Goal: Navigation & Orientation: Find specific page/section

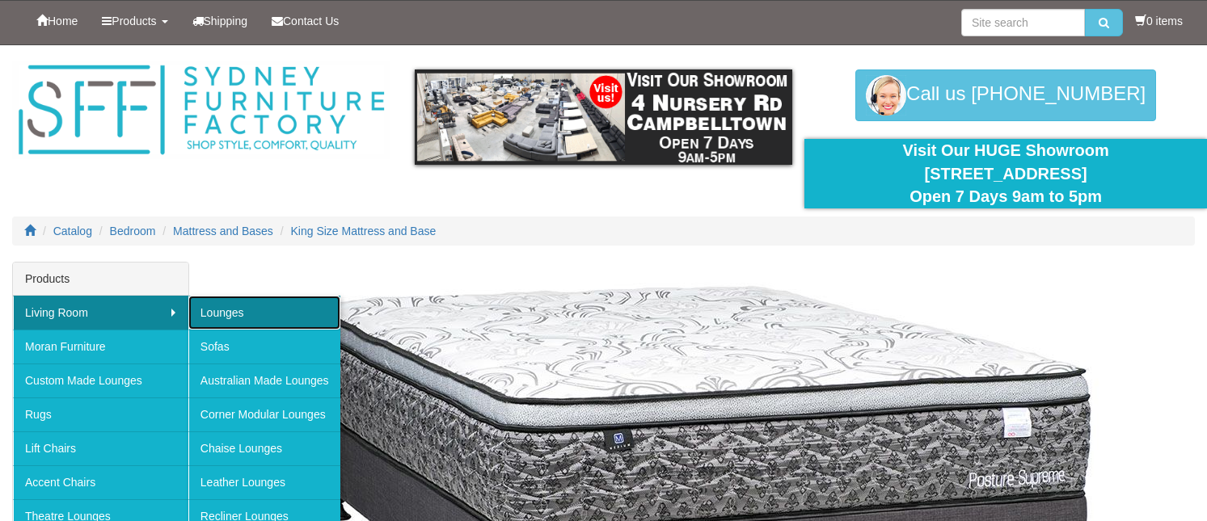
click at [217, 316] on link "Lounges" at bounding box center [264, 313] width 152 height 34
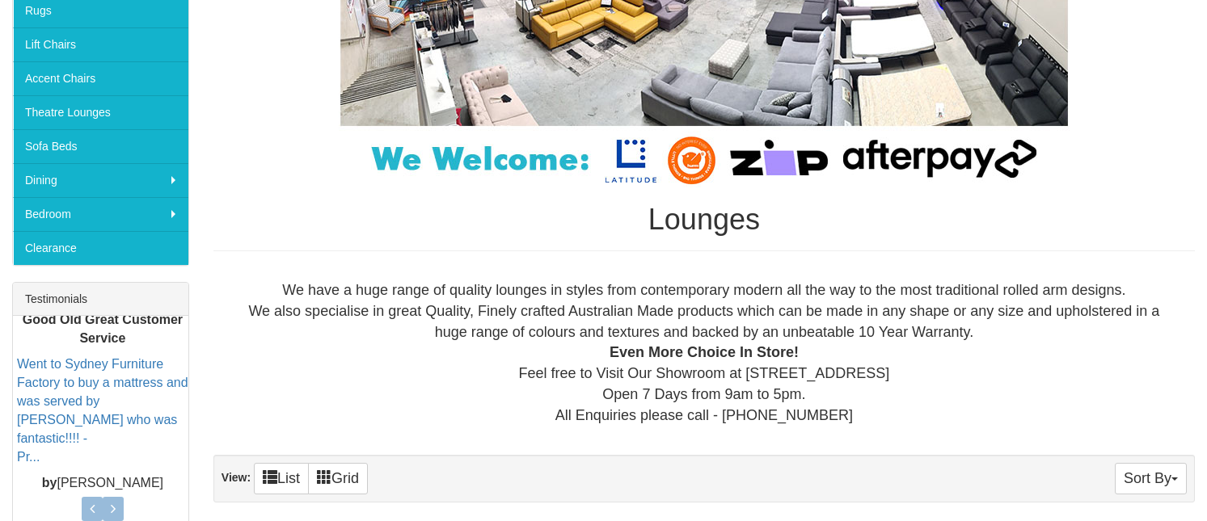
scroll to position [323, 0]
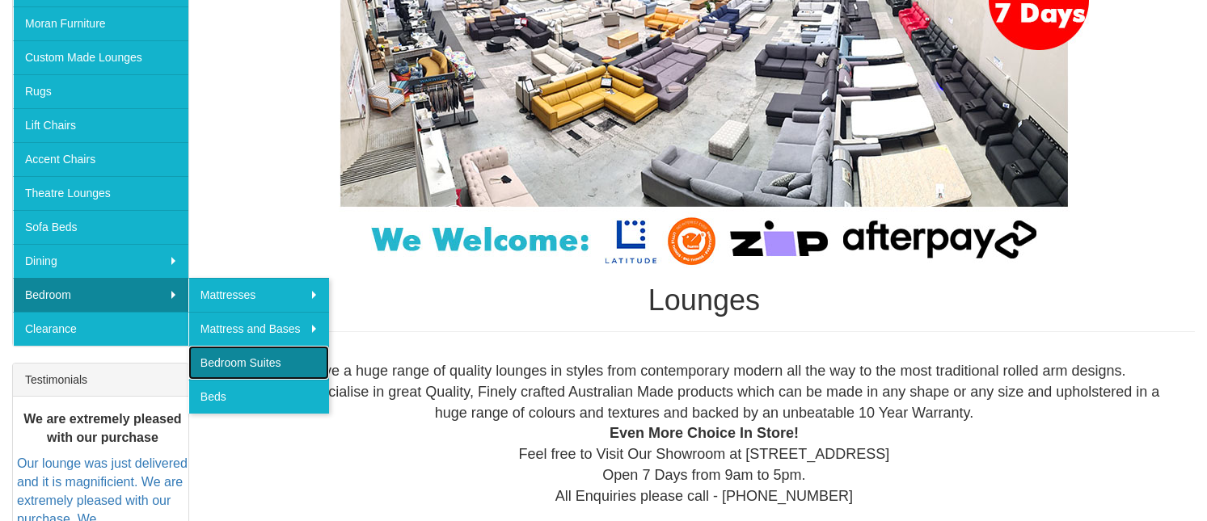
click at [234, 368] on link "Bedroom Suites" at bounding box center [258, 363] width 141 height 34
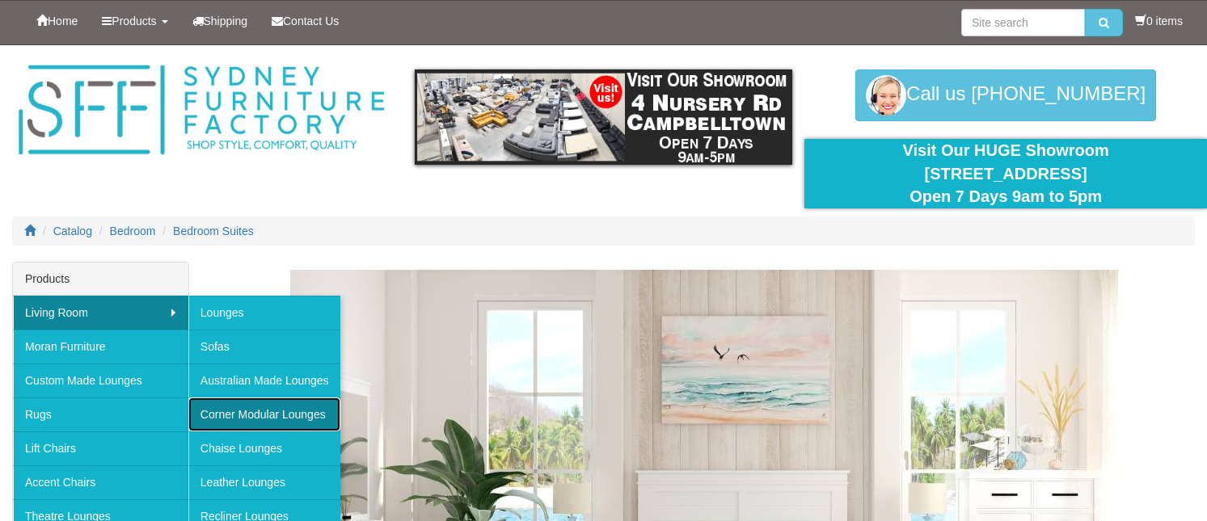
click at [294, 411] on link "Corner Modular Lounges" at bounding box center [264, 415] width 152 height 34
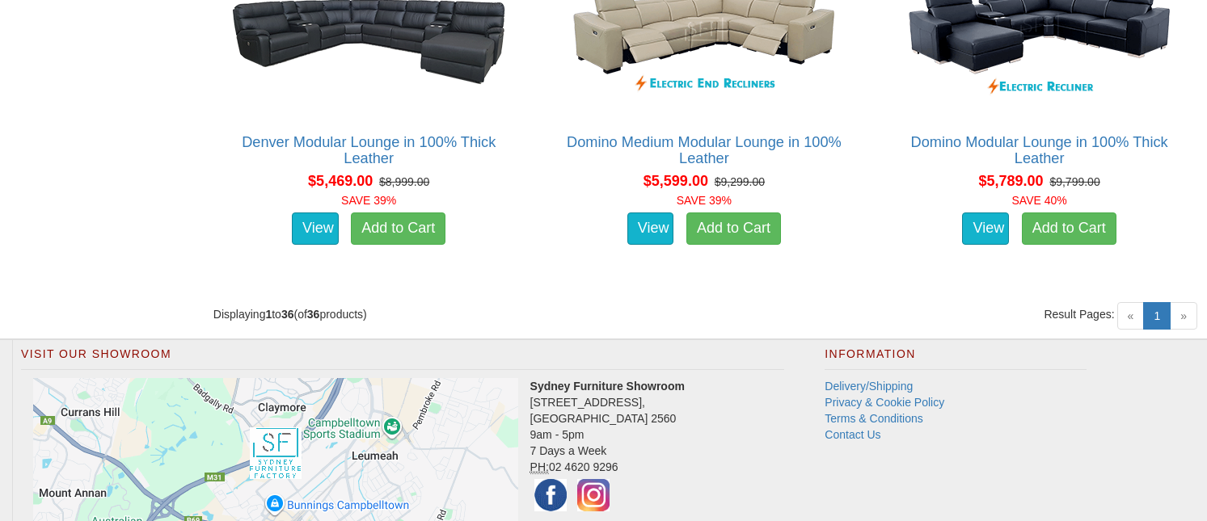
scroll to position [5175, 0]
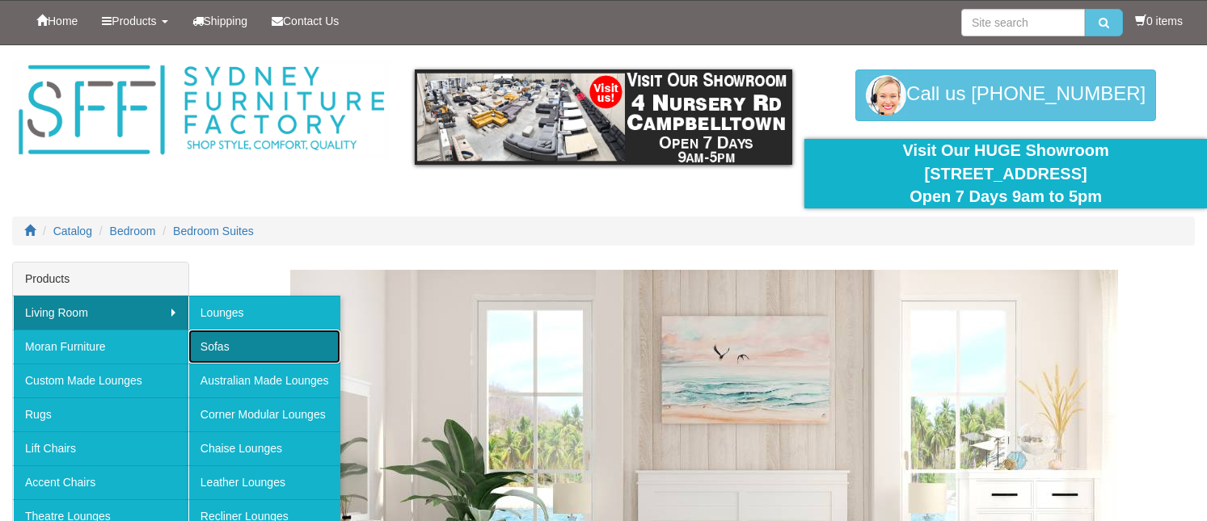
click at [221, 341] on link "Sofas" at bounding box center [264, 347] width 152 height 34
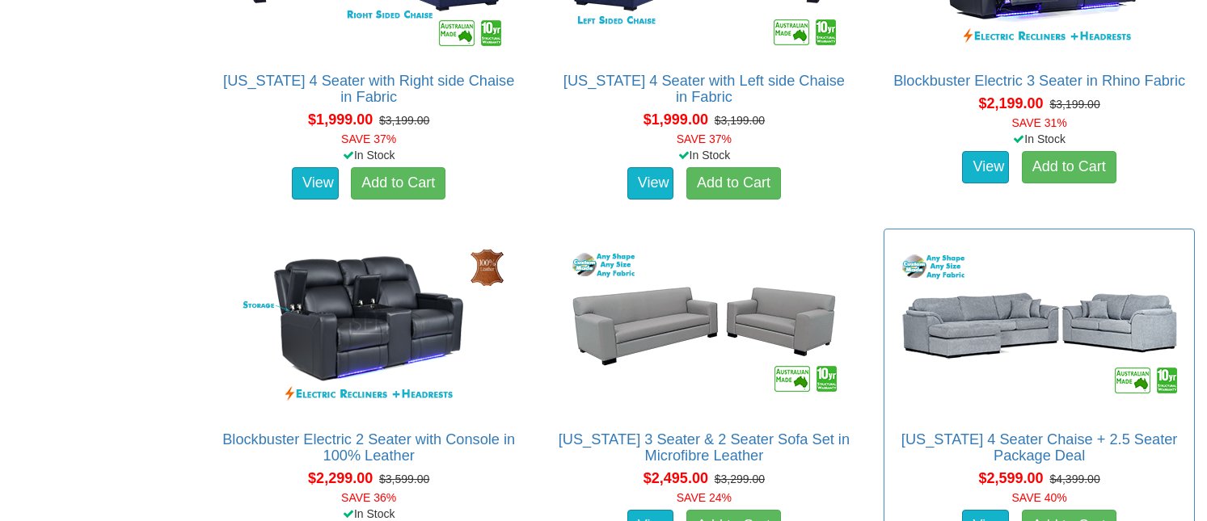
scroll to position [2990, 0]
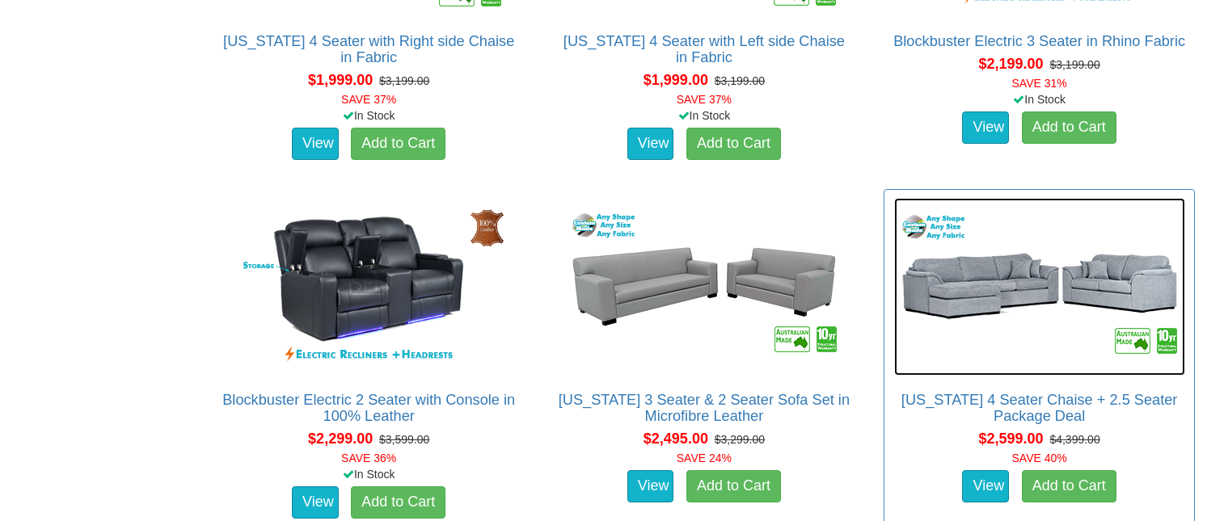
click at [1009, 344] on img at bounding box center [1039, 287] width 291 height 178
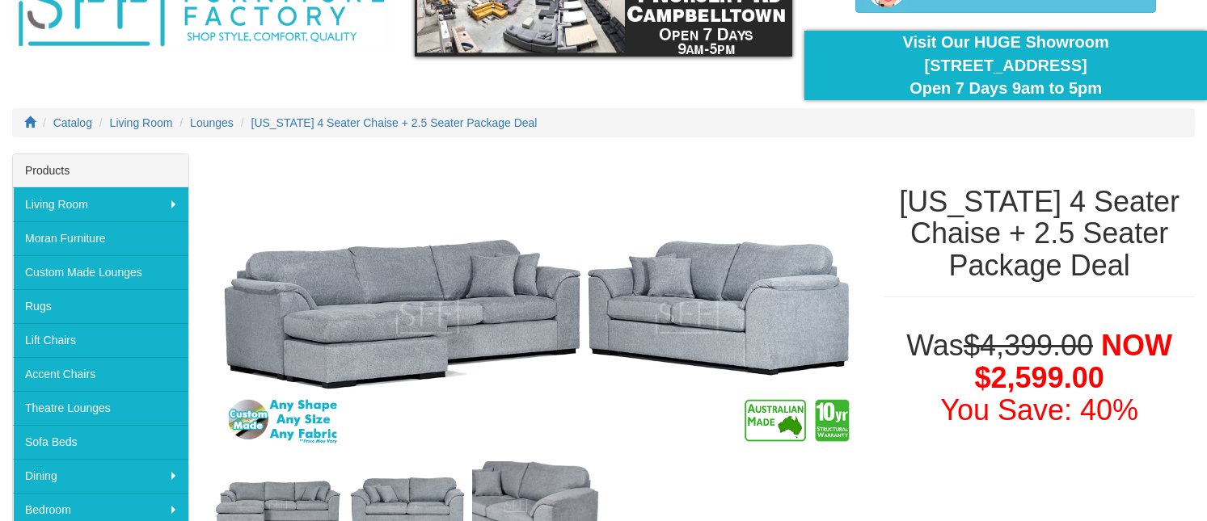
scroll to position [242, 0]
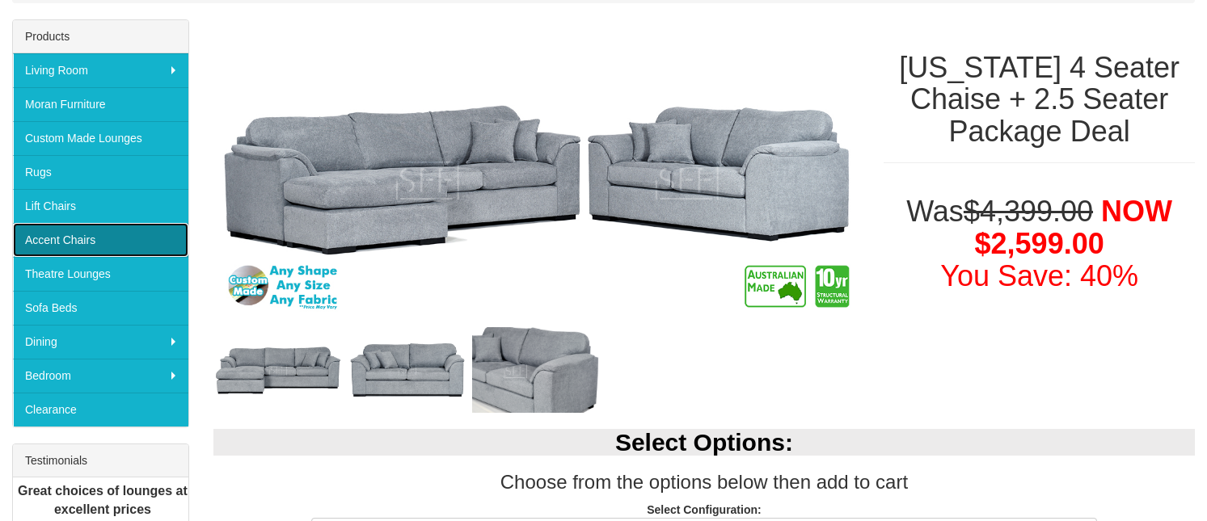
click at [75, 238] on link "Accent Chairs" at bounding box center [100, 240] width 175 height 34
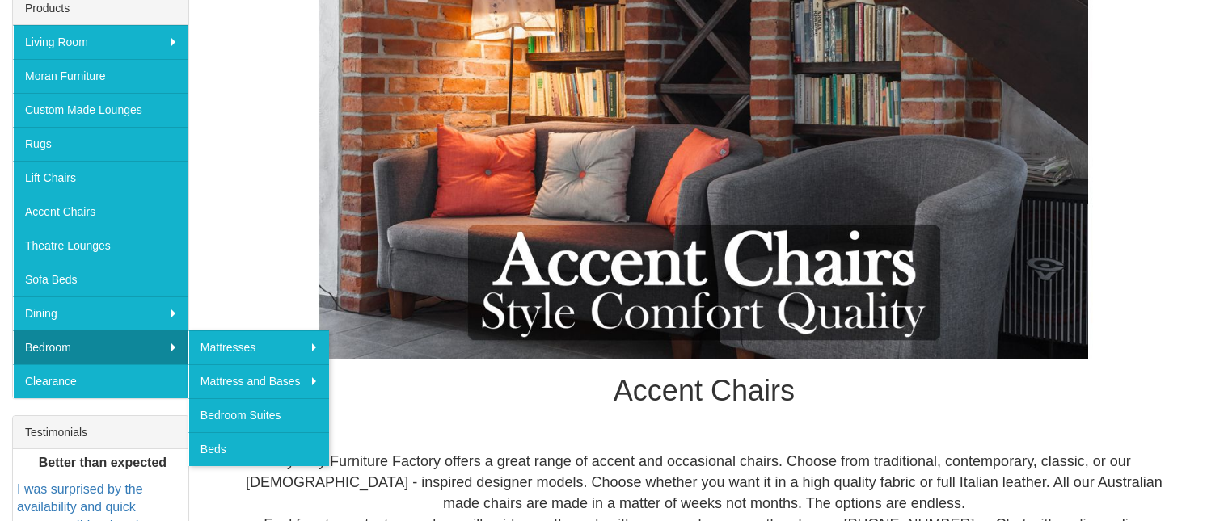
scroll to position [242, 0]
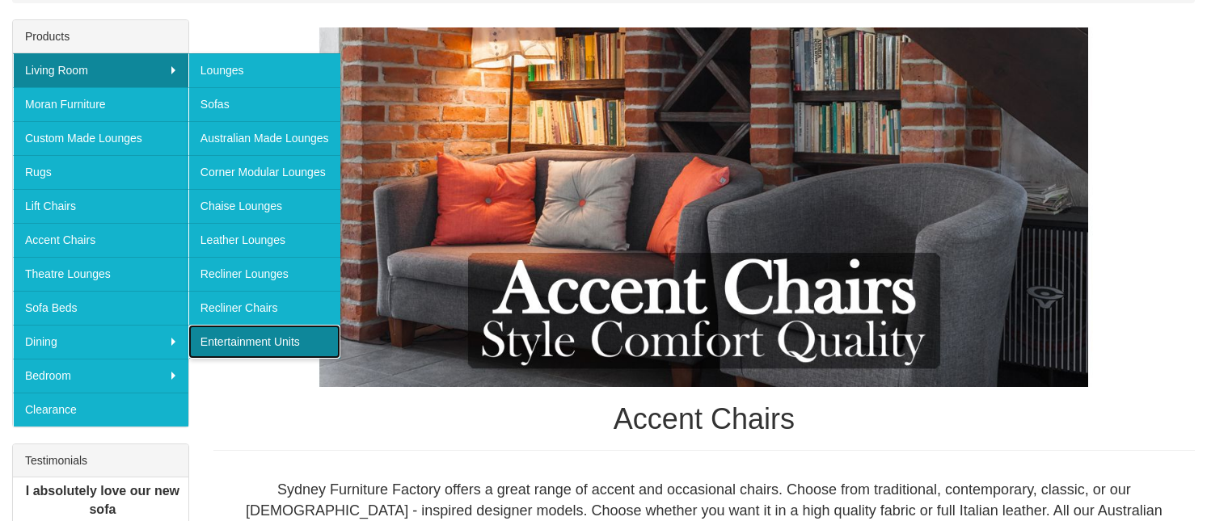
click at [245, 344] on link "Entertainment Units" at bounding box center [264, 342] width 152 height 34
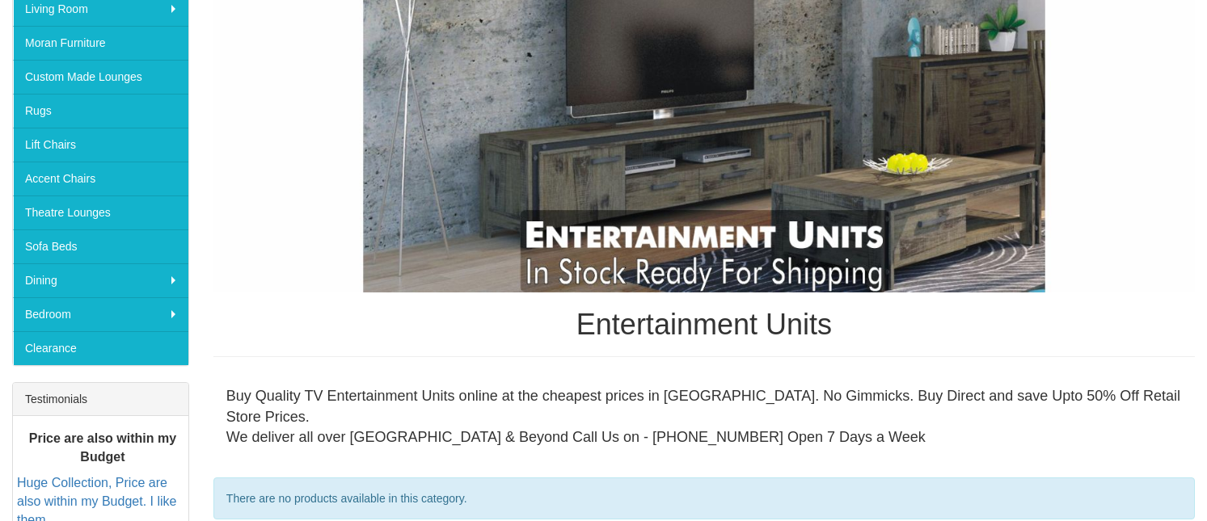
scroll to position [242, 0]
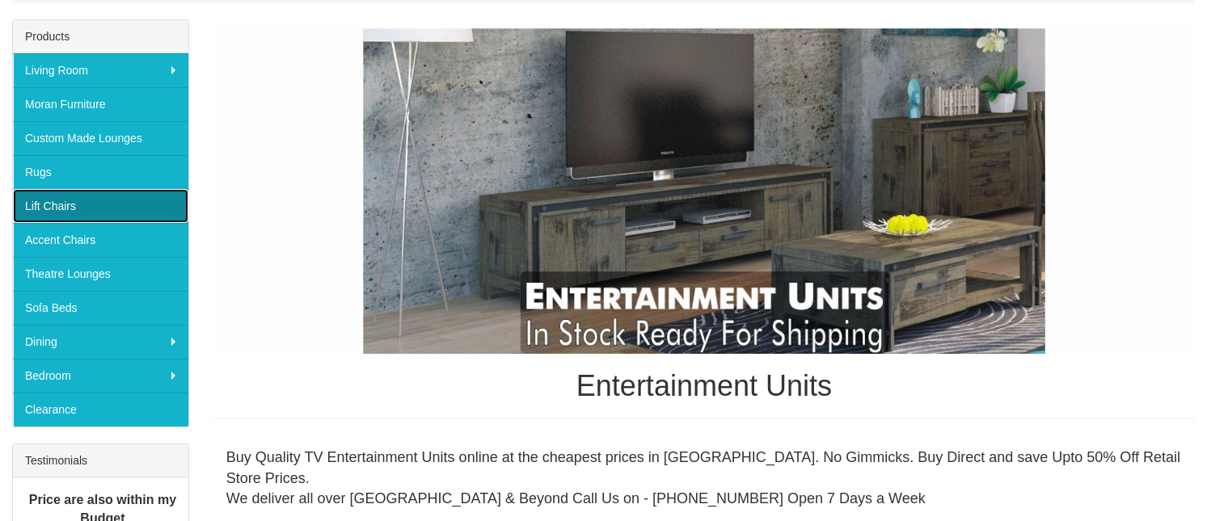
click at [55, 200] on link "Lift Chairs" at bounding box center [100, 206] width 175 height 34
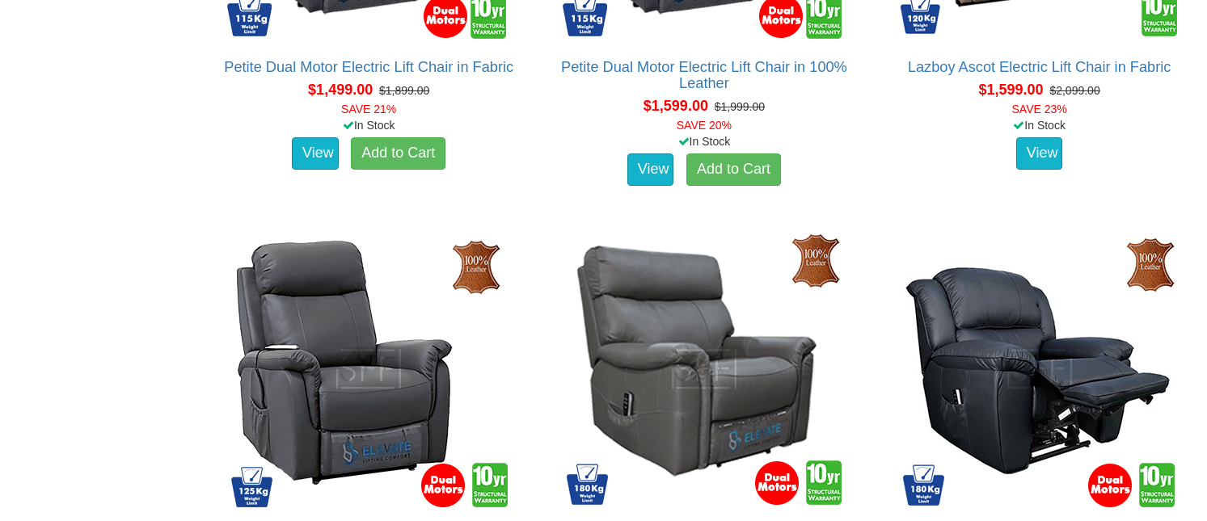
scroll to position [2020, 0]
